Goal: Navigation & Orientation: Go to known website

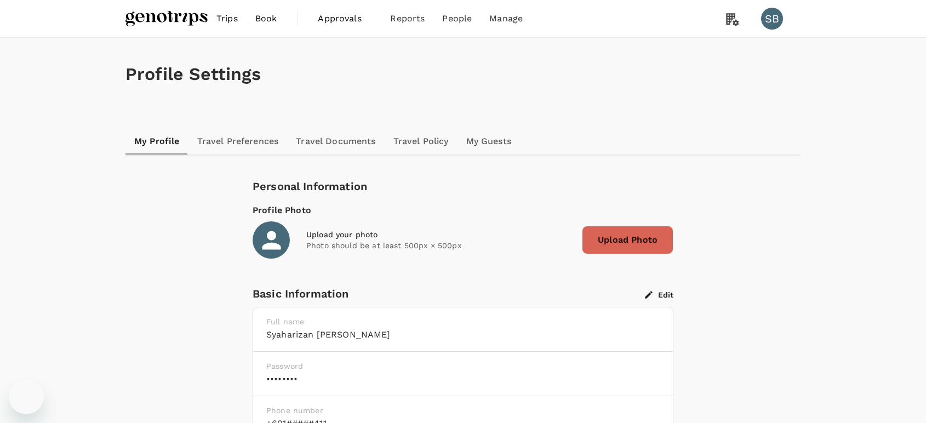
scroll to position [175, 0]
